Goal: Task Accomplishment & Management: Manage account settings

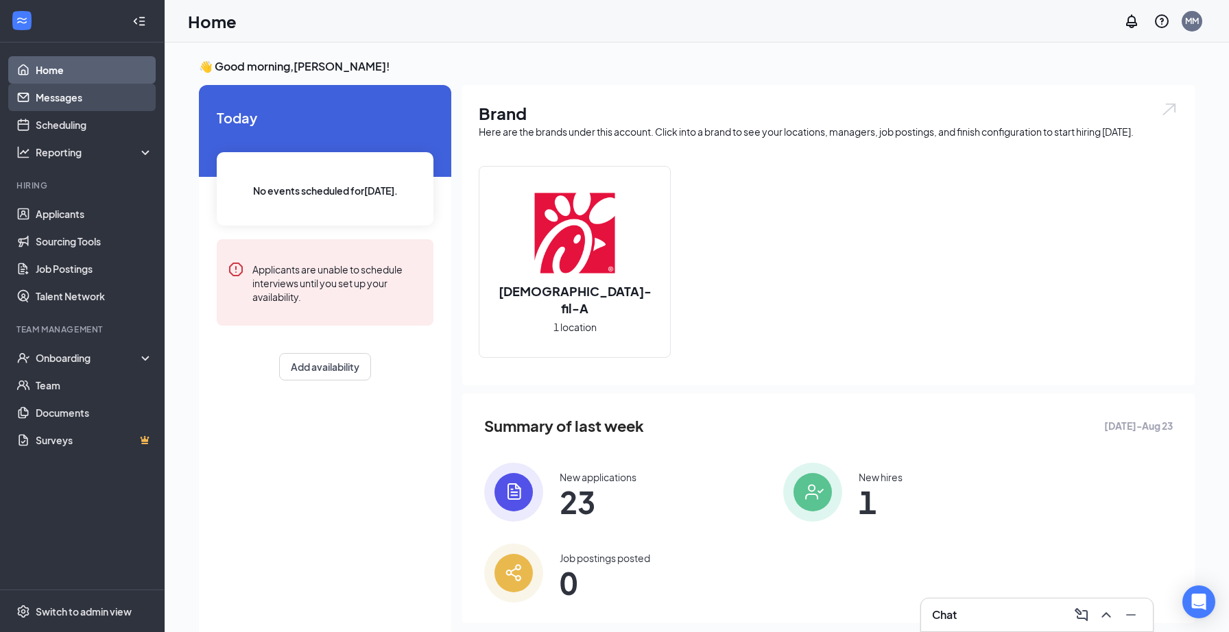
click at [99, 102] on link "Messages" at bounding box center [94, 97] width 117 height 27
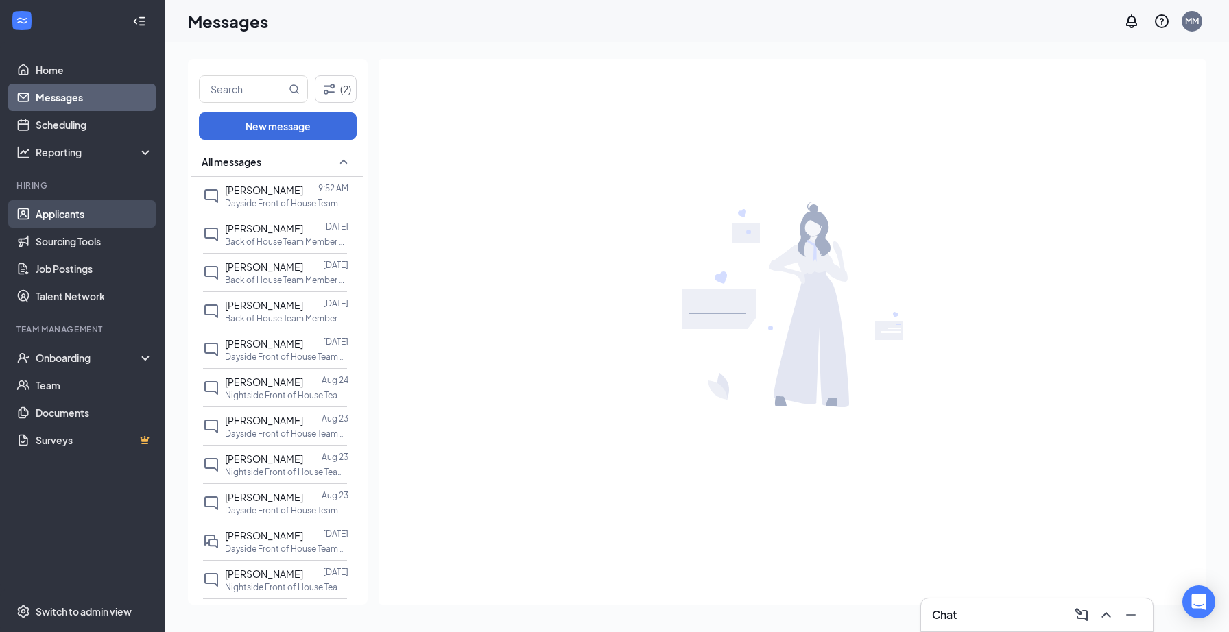
click at [36, 219] on link "Applicants" at bounding box center [94, 213] width 117 height 27
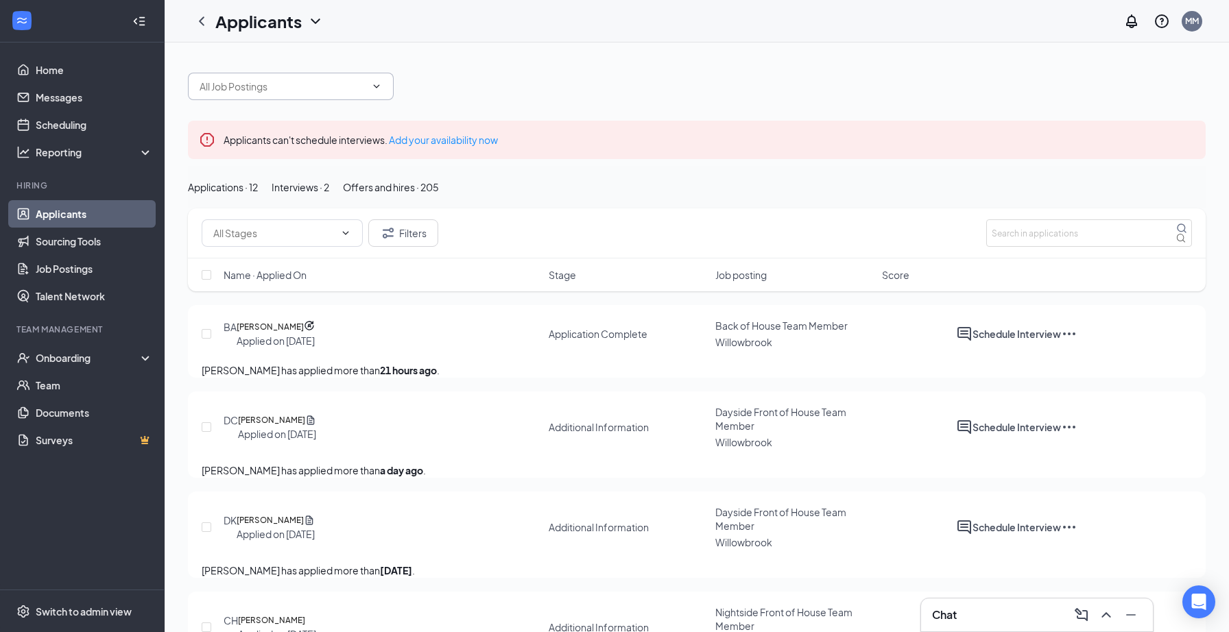
click at [341, 81] on input "text" at bounding box center [283, 86] width 166 height 15
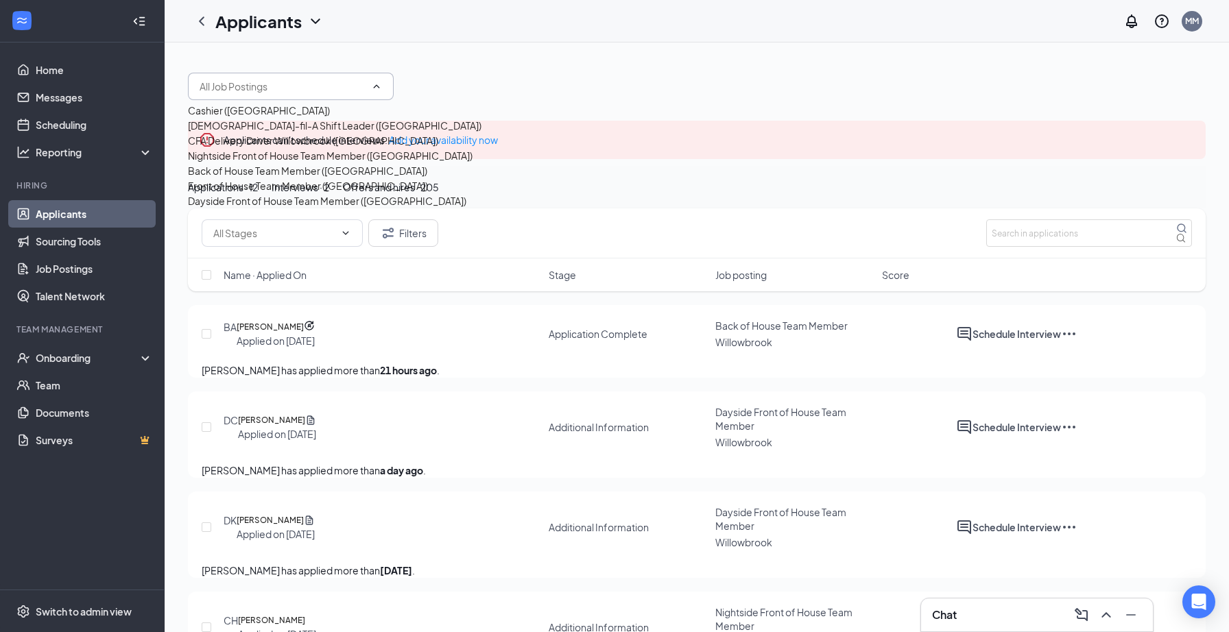
click at [234, 178] on div "Back of House Team Member ([GEOGRAPHIC_DATA])" at bounding box center [307, 170] width 239 height 15
type input "Back of House Team Member ([GEOGRAPHIC_DATA])"
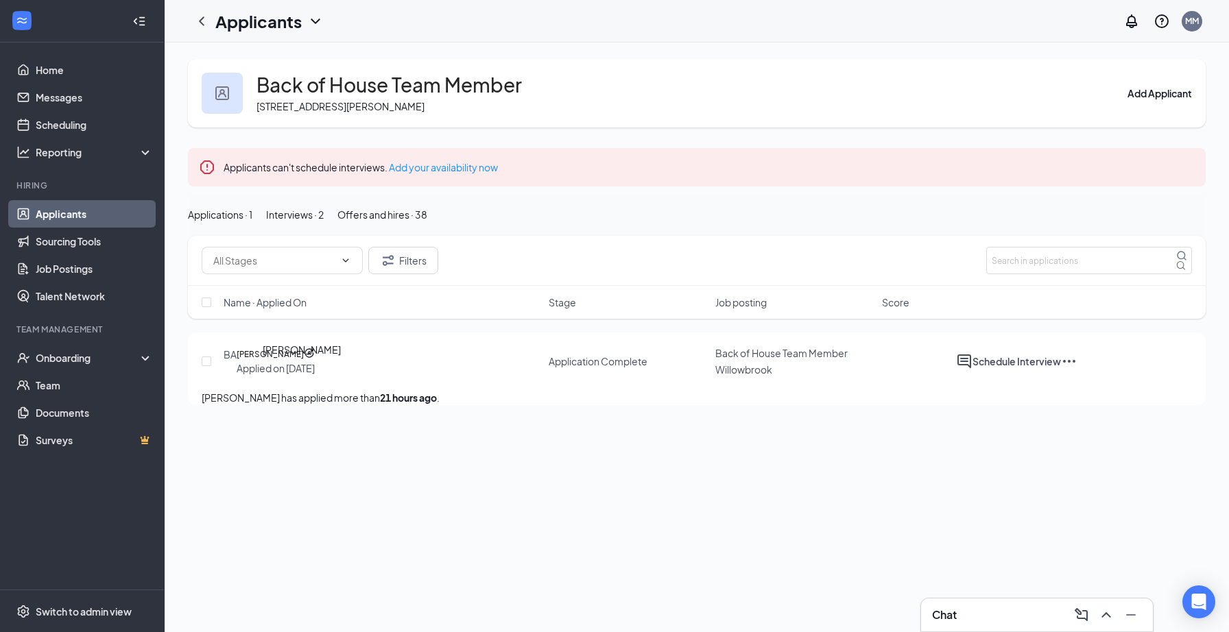
click at [302, 361] on h5 "[PERSON_NAME]" at bounding box center [270, 355] width 67 height 14
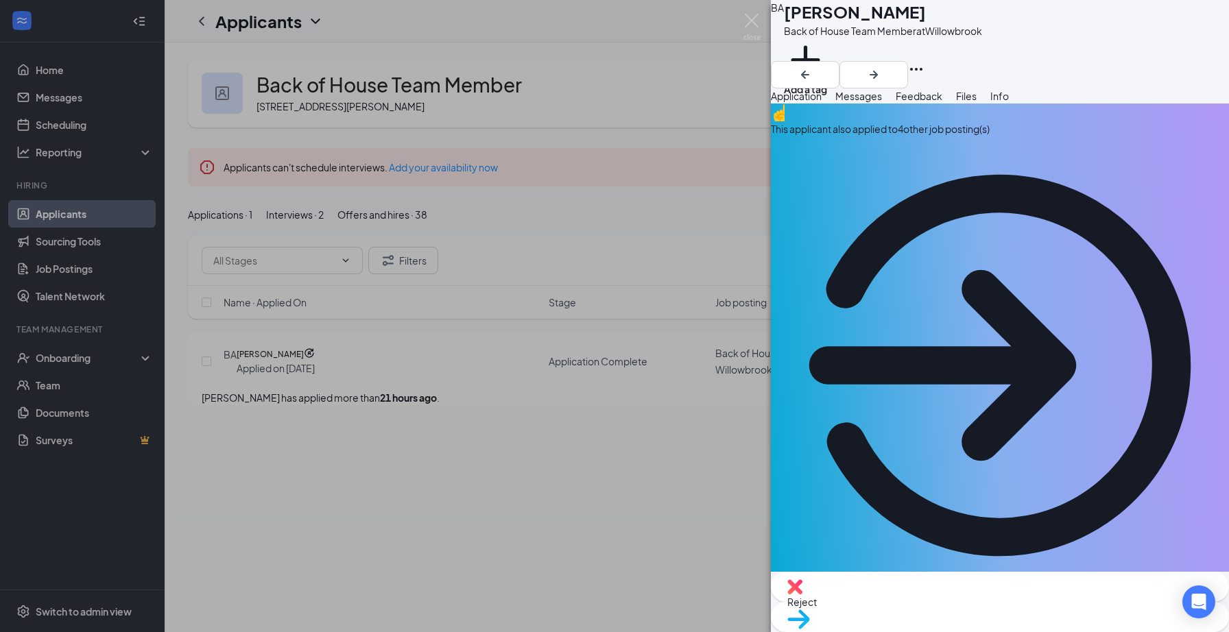
click at [878, 136] on div "This applicant also applied to 4 other job posting(s)" at bounding box center [1000, 128] width 458 height 15
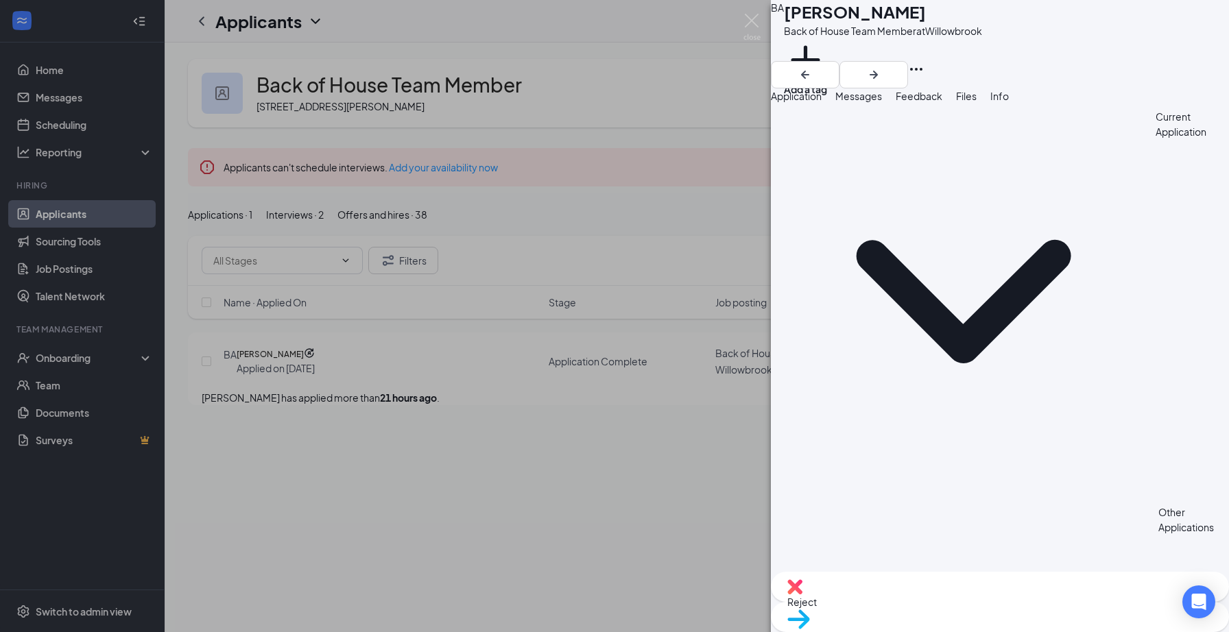
click at [947, 601] on span "Reject" at bounding box center [999, 601] width 425 height 15
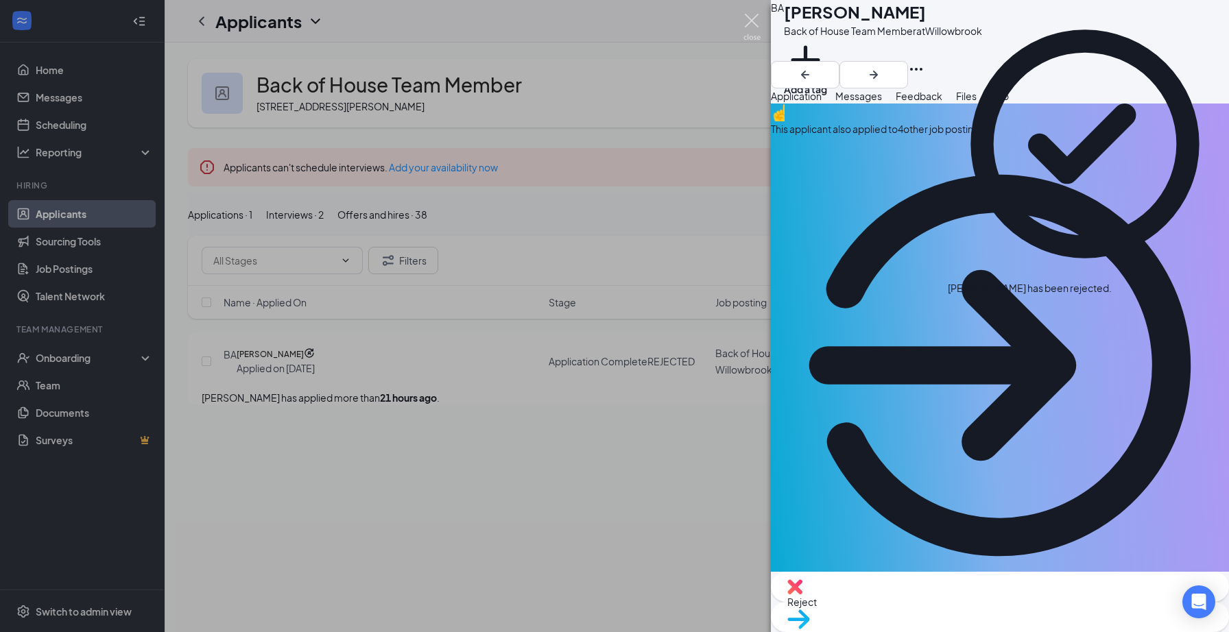
click at [748, 32] on img at bounding box center [751, 27] width 17 height 27
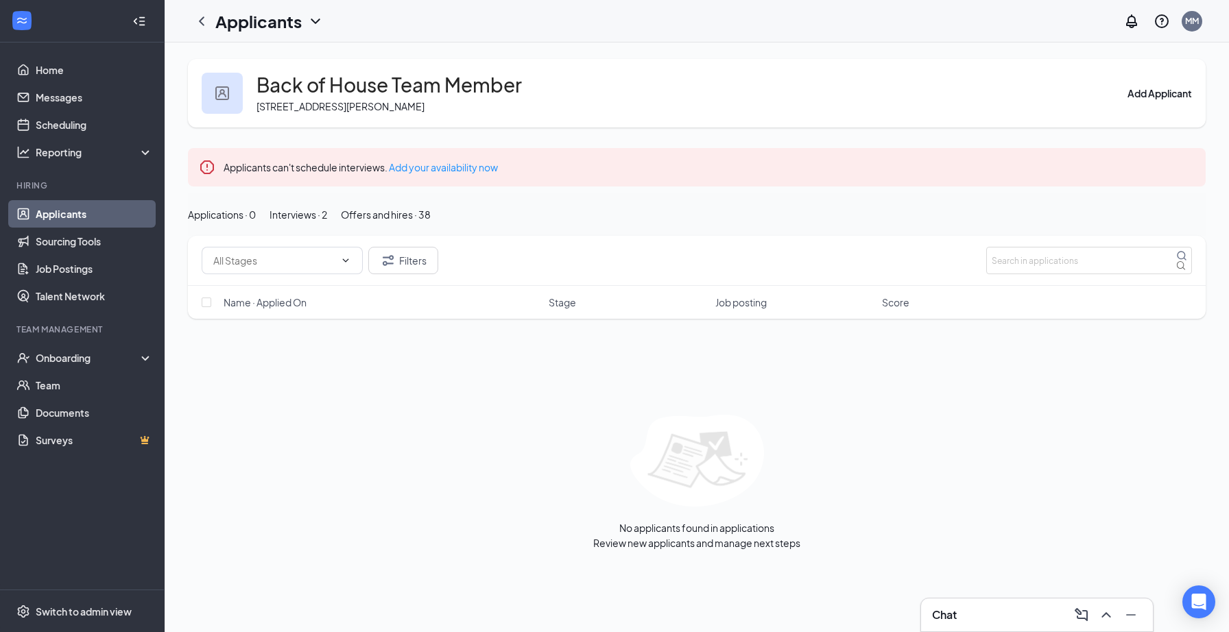
click at [327, 222] on div "Interviews · 2" at bounding box center [298, 214] width 58 height 15
